Goal: Task Accomplishment & Management: Use online tool/utility

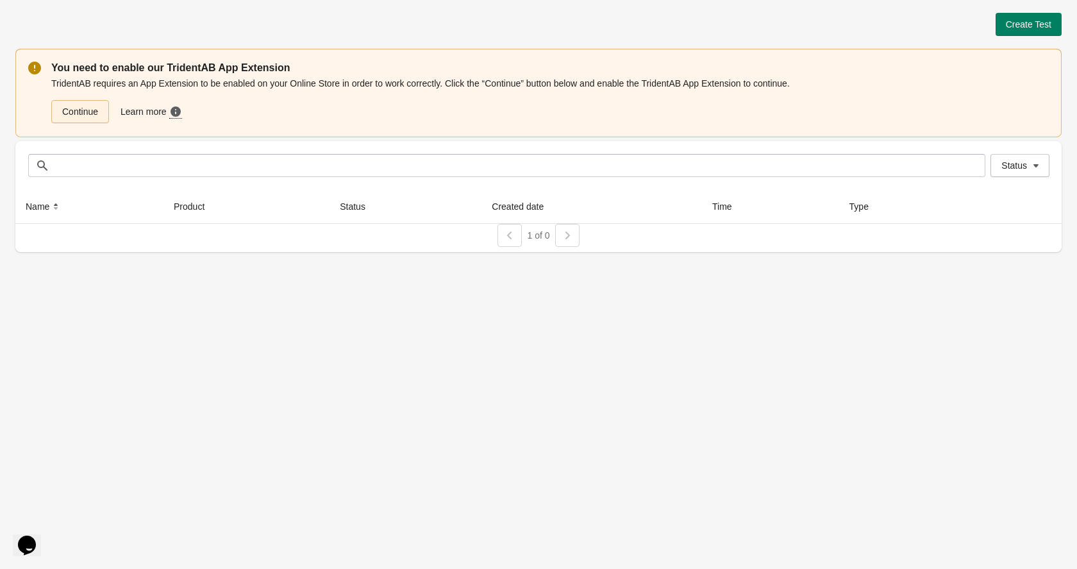
click at [90, 108] on link "Continue" at bounding box center [80, 111] width 58 height 23
click at [1014, 10] on div "Create Test You need to enable our TridentAB App Extension TridentAB requires a…" at bounding box center [538, 128] width 1047 height 257
click at [1019, 24] on span "Create Test" at bounding box center [1029, 24] width 46 height 10
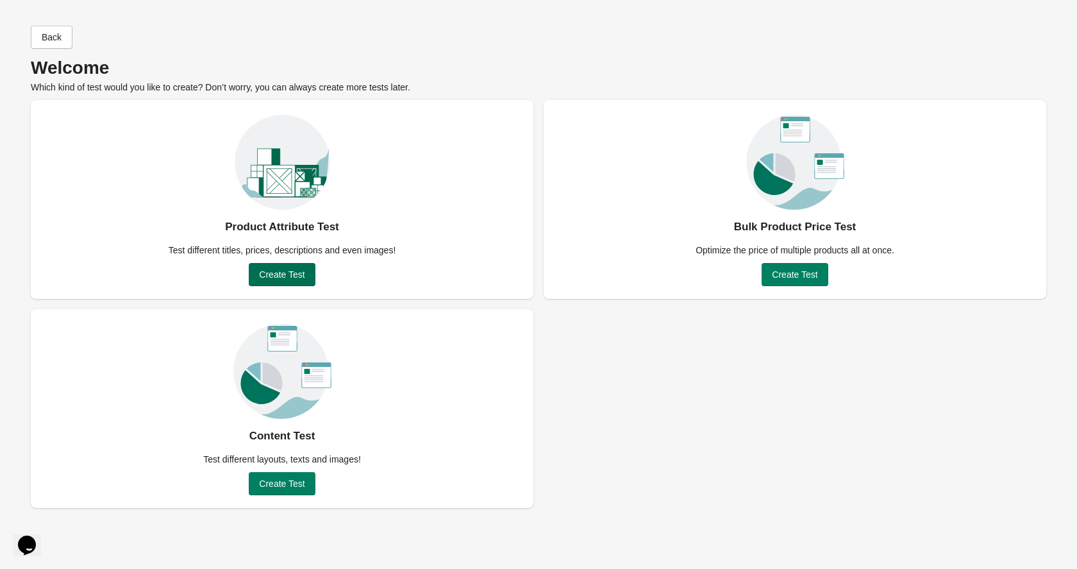
click at [273, 280] on button "Create Test" at bounding box center [282, 274] width 66 height 23
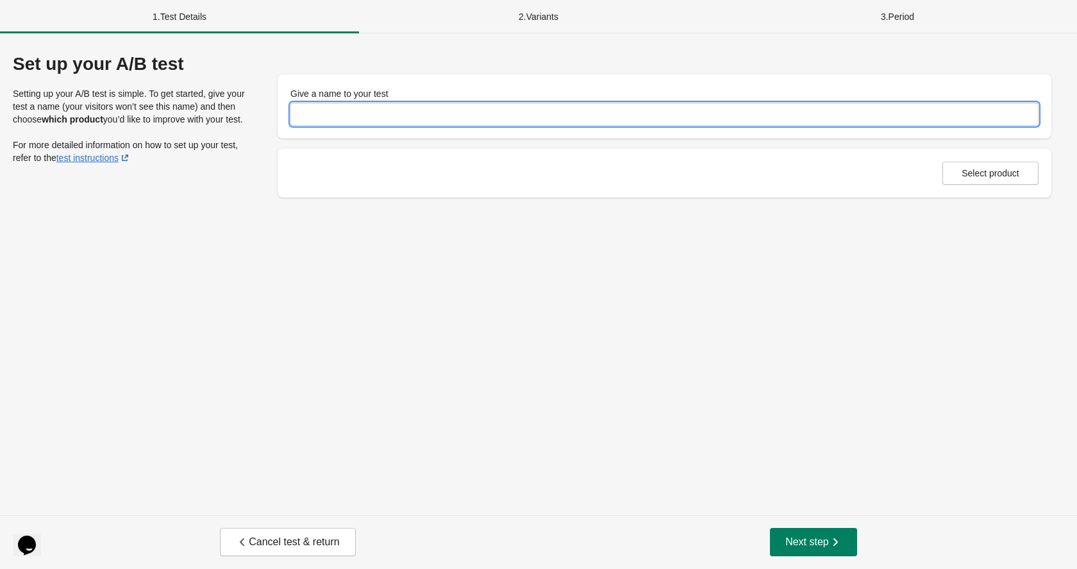
click at [419, 117] on input "Give a name to your test" at bounding box center [664, 114] width 748 height 23
type input "**********"
click at [995, 171] on span "Select product" at bounding box center [991, 173] width 58 height 10
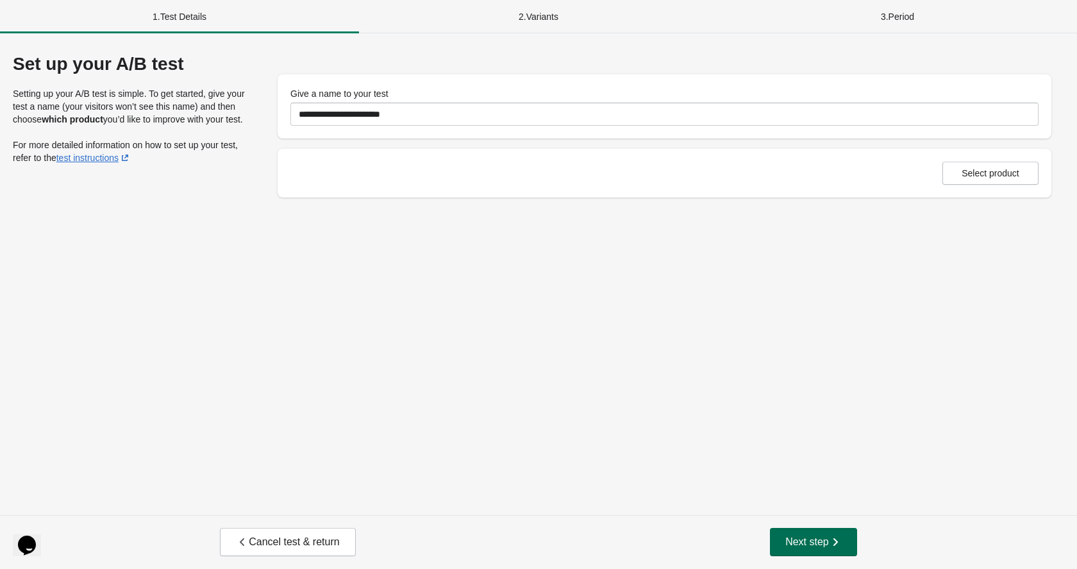
click at [804, 544] on span "Next step" at bounding box center [814, 541] width 56 height 13
click at [47, 155] on p "For more detailed information on how to set up your test, refer to the test ins…" at bounding box center [132, 152] width 239 height 26
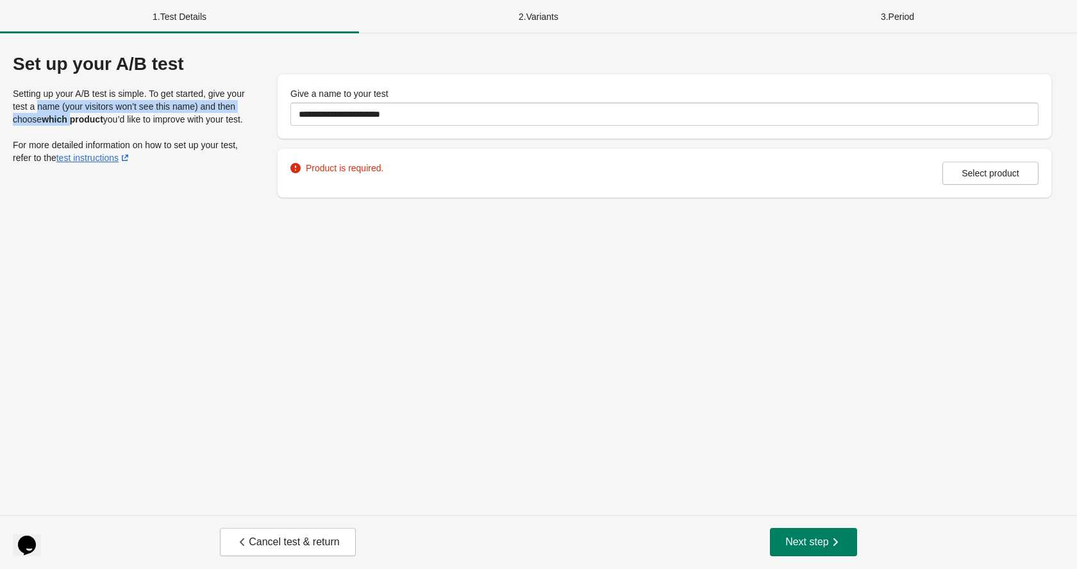
drag, startPoint x: 55, startPoint y: 99, endPoint x: 94, endPoint y: 115, distance: 42.3
click at [94, 115] on p "Setting up your A/B test is simple. To get started, give your test a name (your…" at bounding box center [132, 106] width 239 height 38
click at [94, 115] on strong "which product" at bounding box center [73, 119] width 62 height 10
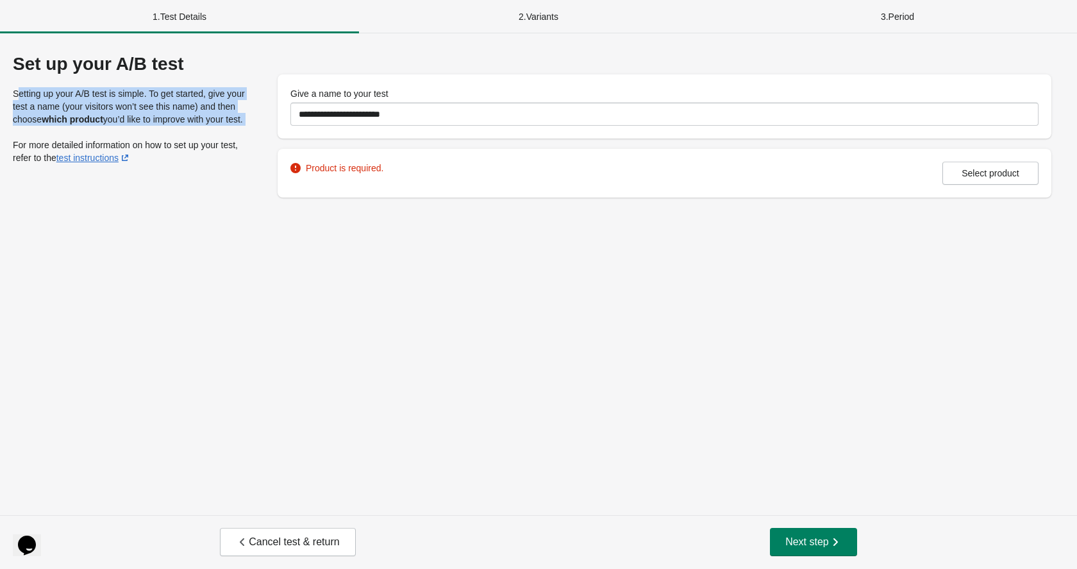
click at [94, 115] on strong "which product" at bounding box center [73, 119] width 62 height 10
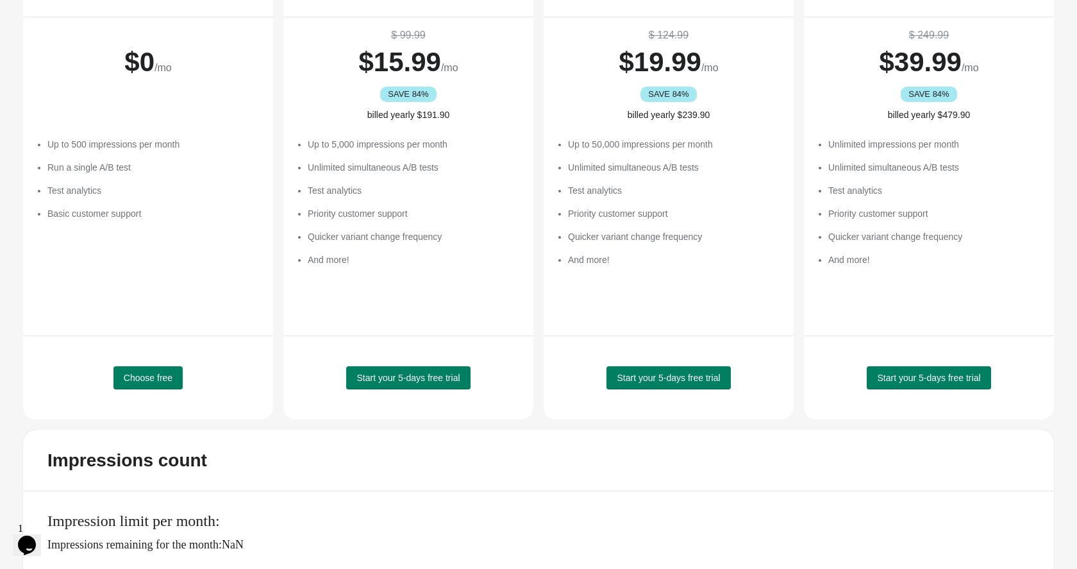
scroll to position [164, 0]
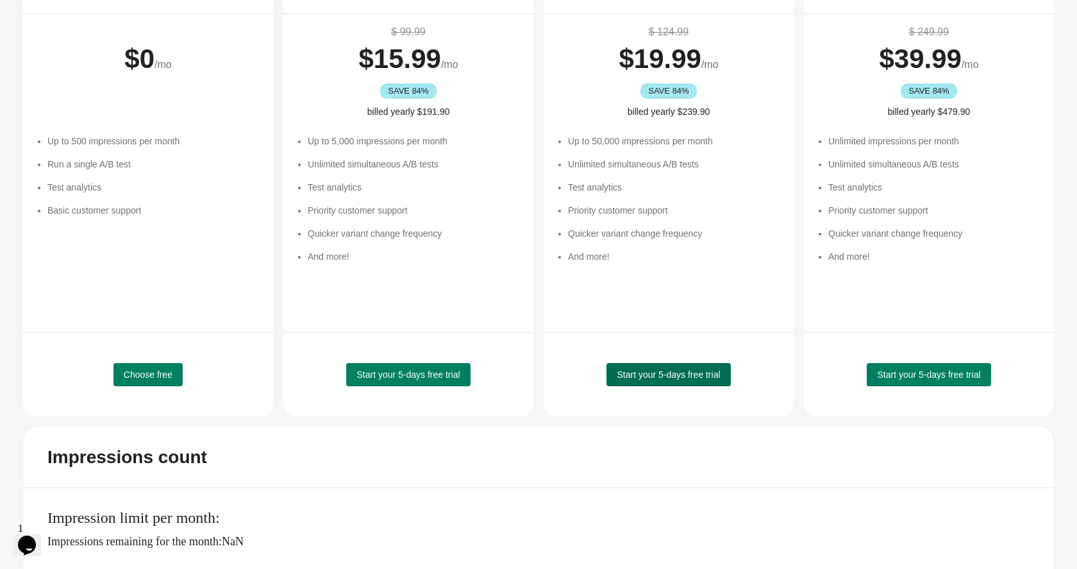
click at [663, 374] on span "Start your 5-days free trial" at bounding box center [668, 374] width 103 height 10
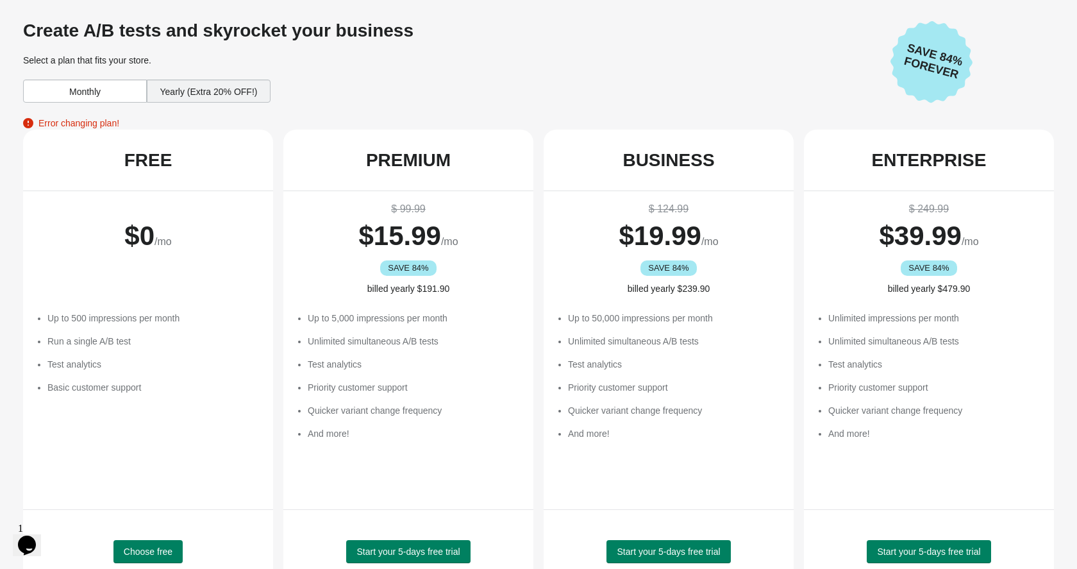
scroll to position [0, 0]
click at [199, 89] on div "Yearly (Extra 20% OFF!)" at bounding box center [209, 91] width 124 height 23
click at [90, 96] on div "Monthly" at bounding box center [85, 91] width 124 height 23
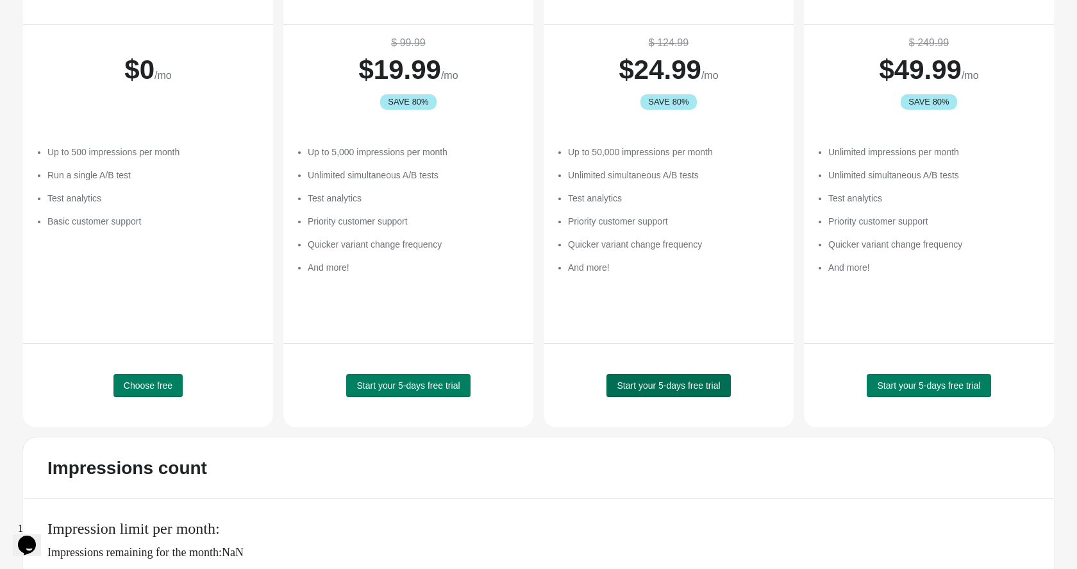
click at [673, 391] on button "Start your 5-days free trial" at bounding box center [669, 385] width 124 height 23
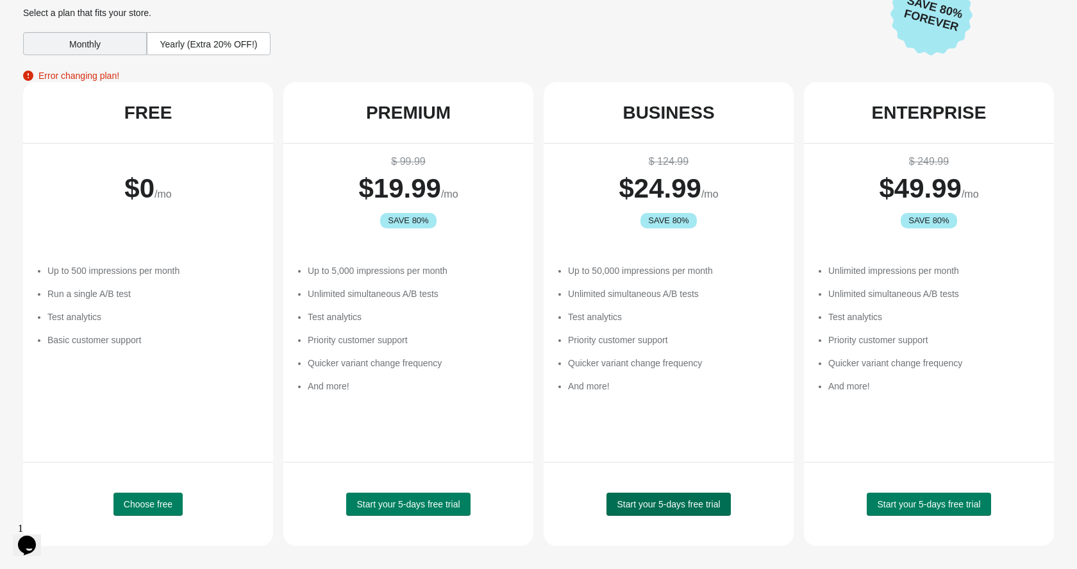
scroll to position [47, 0]
click at [922, 23] on span "Save 80% Forever" at bounding box center [934, 14] width 78 height 45
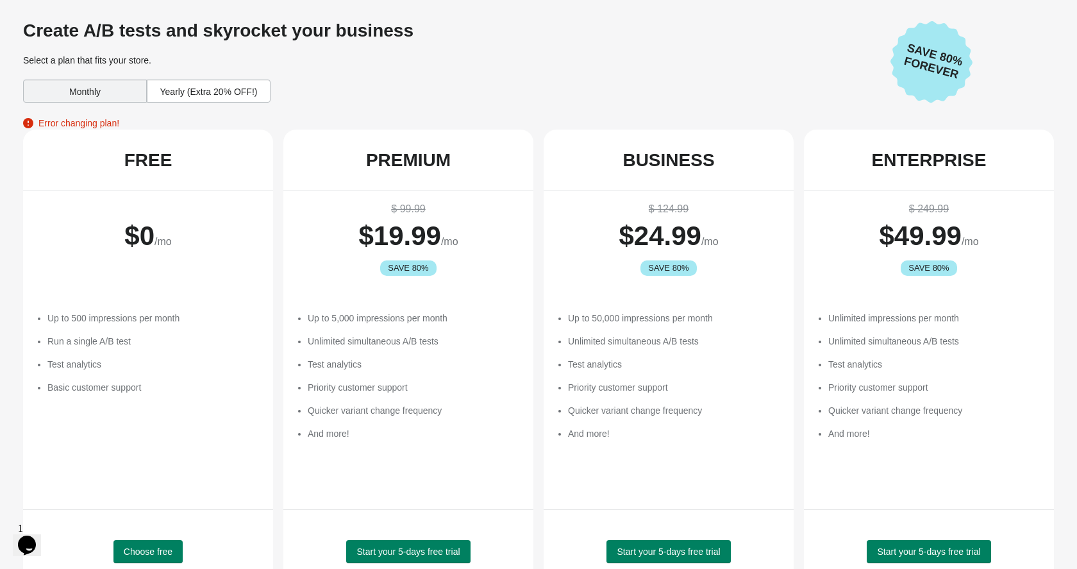
scroll to position [0, 0]
